Goal: Task Accomplishment & Management: Complete application form

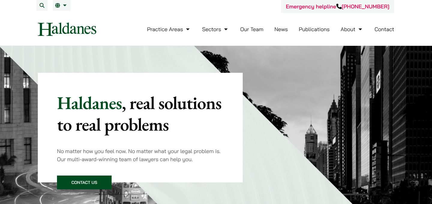
click at [376, 32] on link "Contact" at bounding box center [384, 29] width 20 height 7
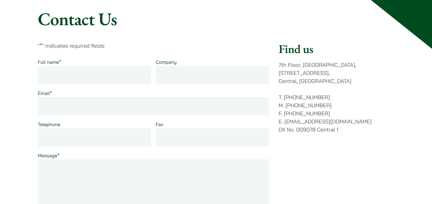
scroll to position [63, 0]
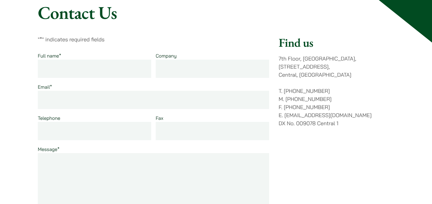
click at [114, 60] on input "Full name *" at bounding box center [94, 69] width 113 height 18
type input "Zain Siddiqui"
type input "zainsid05@gmail.com"
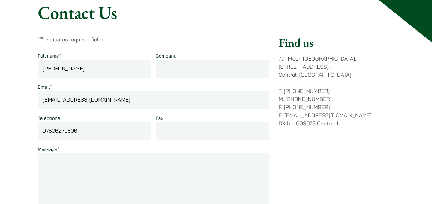
click at [112, 130] on input "07506273506" at bounding box center [94, 131] width 113 height 18
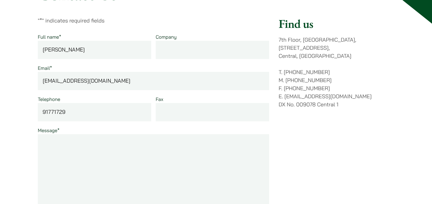
scroll to position [82, 0]
click at [91, 112] on input "91771729" at bounding box center [94, 112] width 113 height 18
click at [92, 131] on div "Message *" at bounding box center [153, 174] width 231 height 97
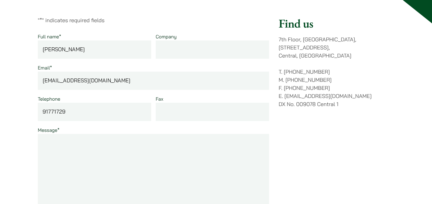
click at [41, 114] on input "91771729" at bounding box center [94, 112] width 113 height 18
type input "+852 91771729"
click at [86, 173] on textarea "Message *" at bounding box center [153, 177] width 231 height 86
paste textarea "To whom this may concern, I am Zain Siddiqui, a current university student stud…"
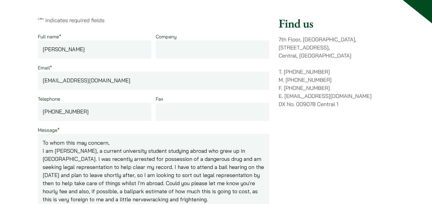
scroll to position [89, 0]
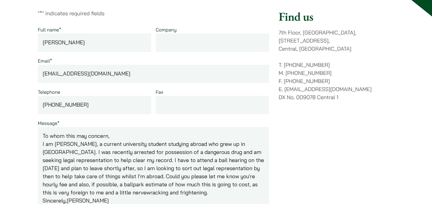
click at [113, 135] on textarea "To whom this may concern, I am Zain Siddiqui, a current university student stud…" at bounding box center [153, 170] width 231 height 86
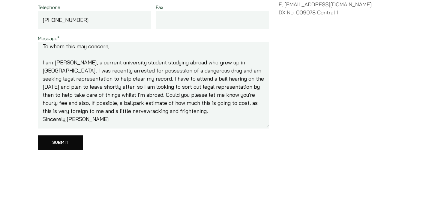
scroll to position [184, 0]
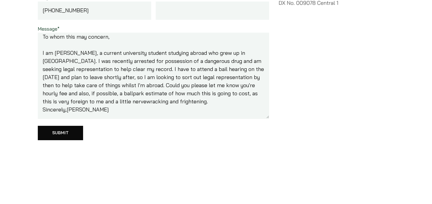
click at [217, 103] on textarea "To whom this may concern, I am Zain Siddiqui, a current university student stud…" at bounding box center [153, 76] width 231 height 86
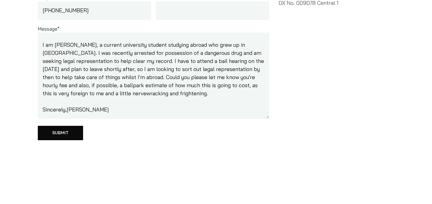
click at [67, 110] on textarea "To whom this may concern, I am Zain Siddiqui, a current university student stud…" at bounding box center [153, 76] width 231 height 86
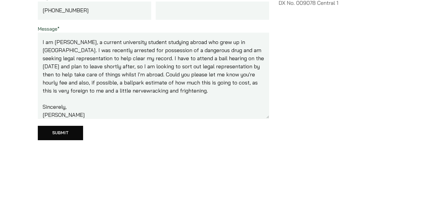
type textarea "To whom this may concern, I am Zain Siddiqui, a current university student stud…"
click at [68, 137] on input "Submit" at bounding box center [60, 133] width 45 height 14
